Goal: Information Seeking & Learning: Learn about a topic

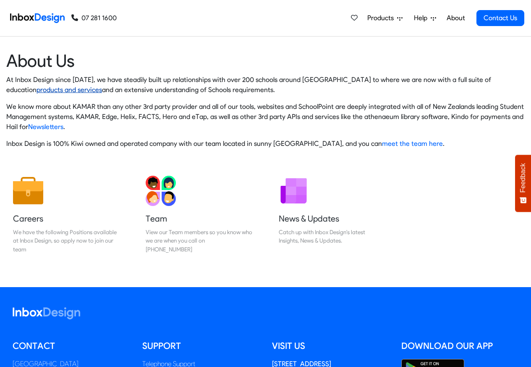
click at [102, 86] on link "products and services" at bounding box center [70, 90] width 66 height 8
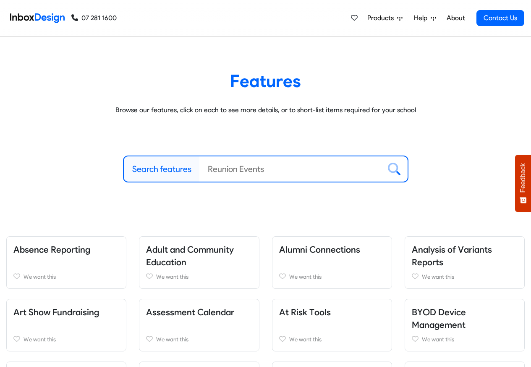
click at [239, 169] on input "Search features" at bounding box center [291, 168] width 182 height 25
paste input "bespoke"
type input "bespoke"
